Goal: Transaction & Acquisition: Book appointment/travel/reservation

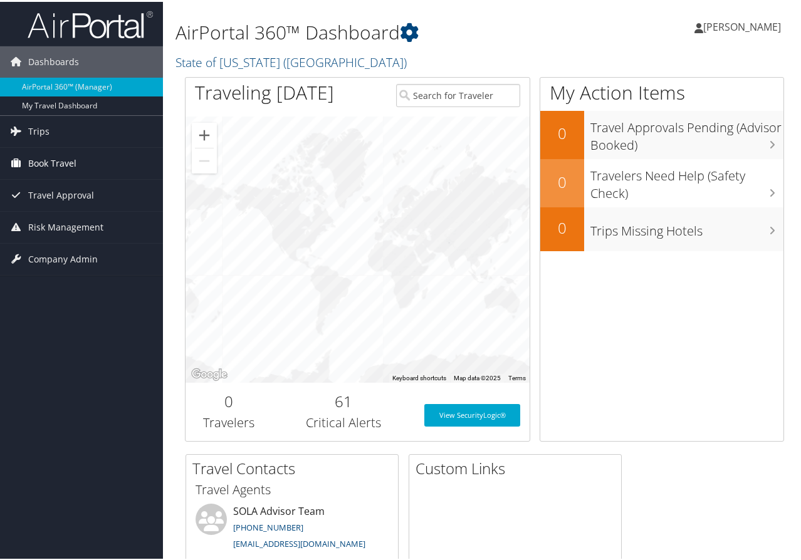
click at [53, 163] on span "Book Travel" at bounding box center [52, 161] width 48 height 31
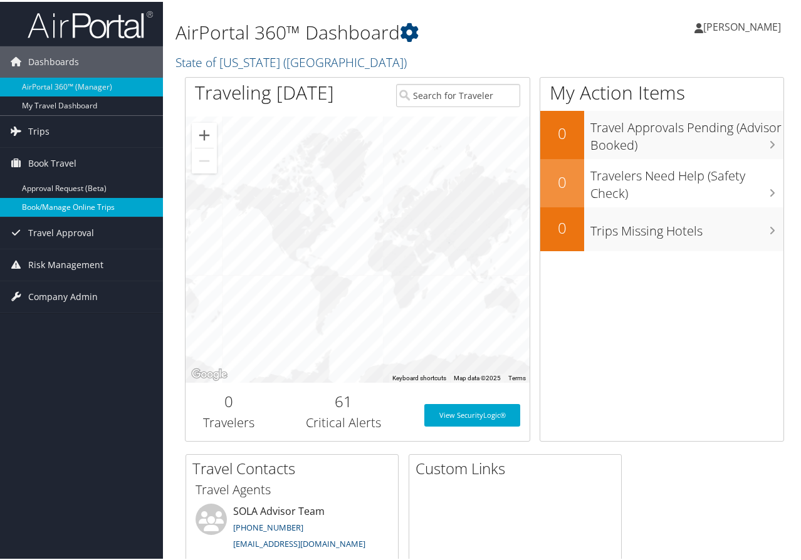
click at [63, 205] on link "Book/Manage Online Trips" at bounding box center [81, 205] width 163 height 19
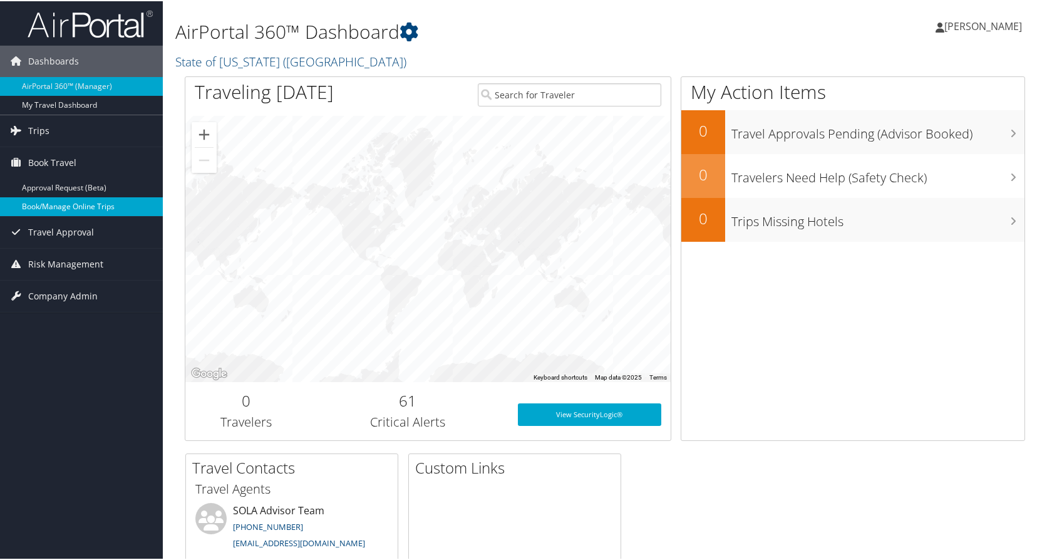
click at [44, 203] on link "Book/Manage Online Trips" at bounding box center [81, 205] width 163 height 19
